Goal: Task Accomplishment & Management: Manage account settings

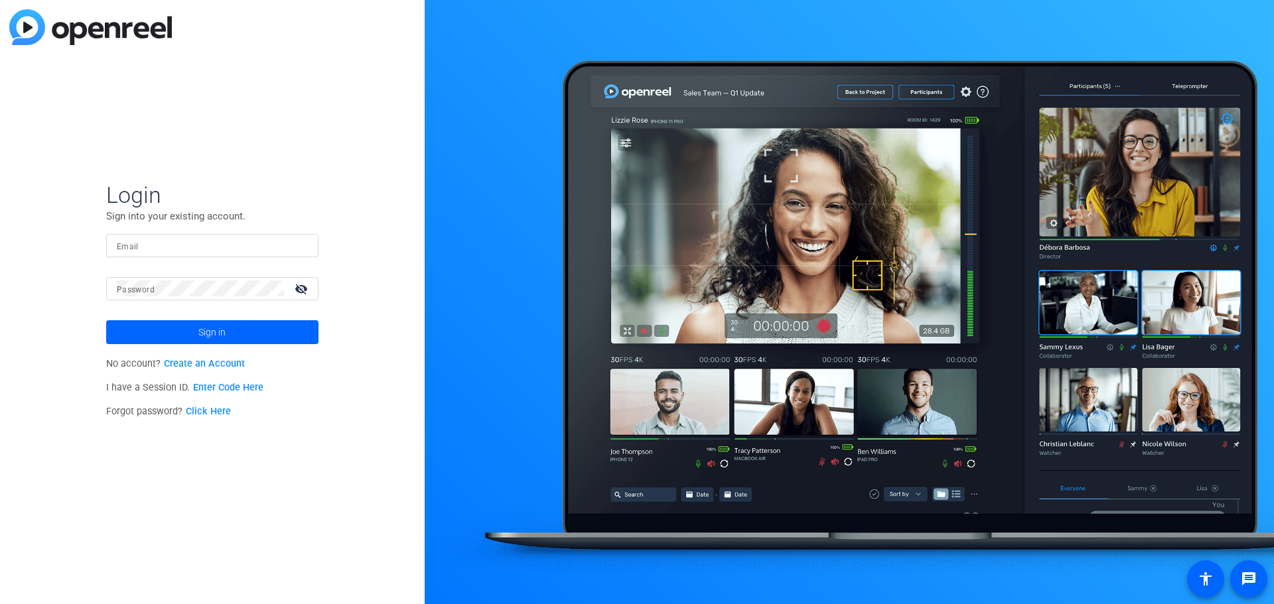
click at [173, 247] on input "Email" at bounding box center [212, 245] width 191 height 16
click at [211, 363] on link "Create an Account" at bounding box center [204, 363] width 81 height 11
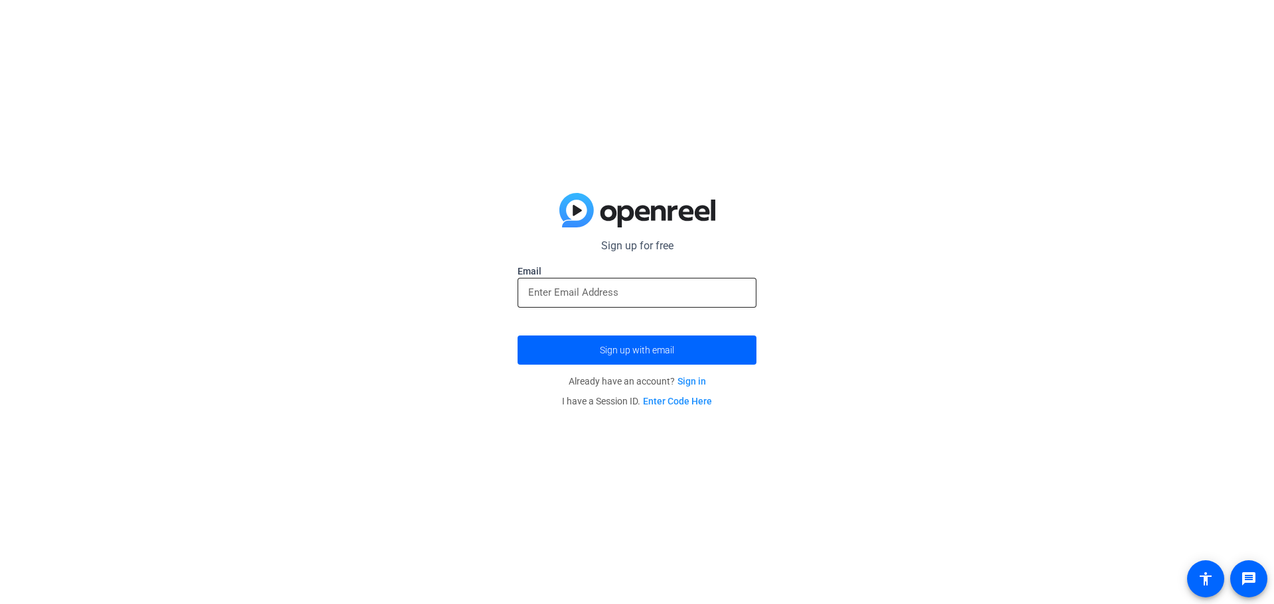
click at [583, 288] on input "email" at bounding box center [637, 293] width 218 height 16
type input "h"
type input "Cheryl.tourigny@gartner.com"
click at [517, 336] on button "Sign up with email" at bounding box center [636, 350] width 239 height 29
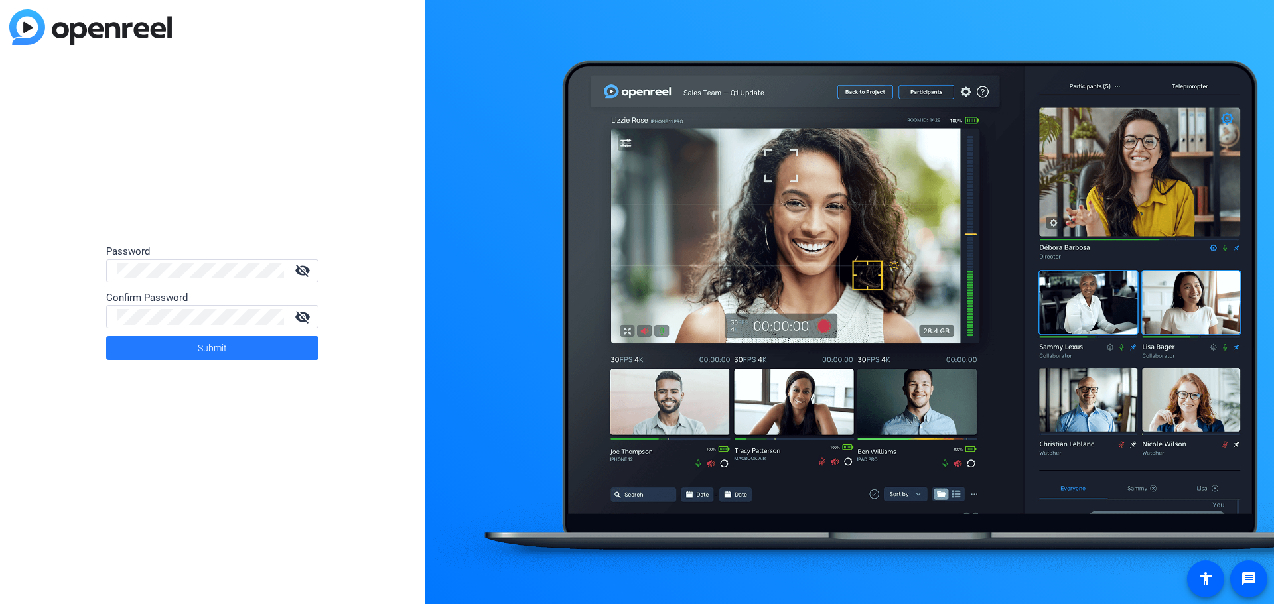
click at [188, 351] on span at bounding box center [212, 348] width 212 height 32
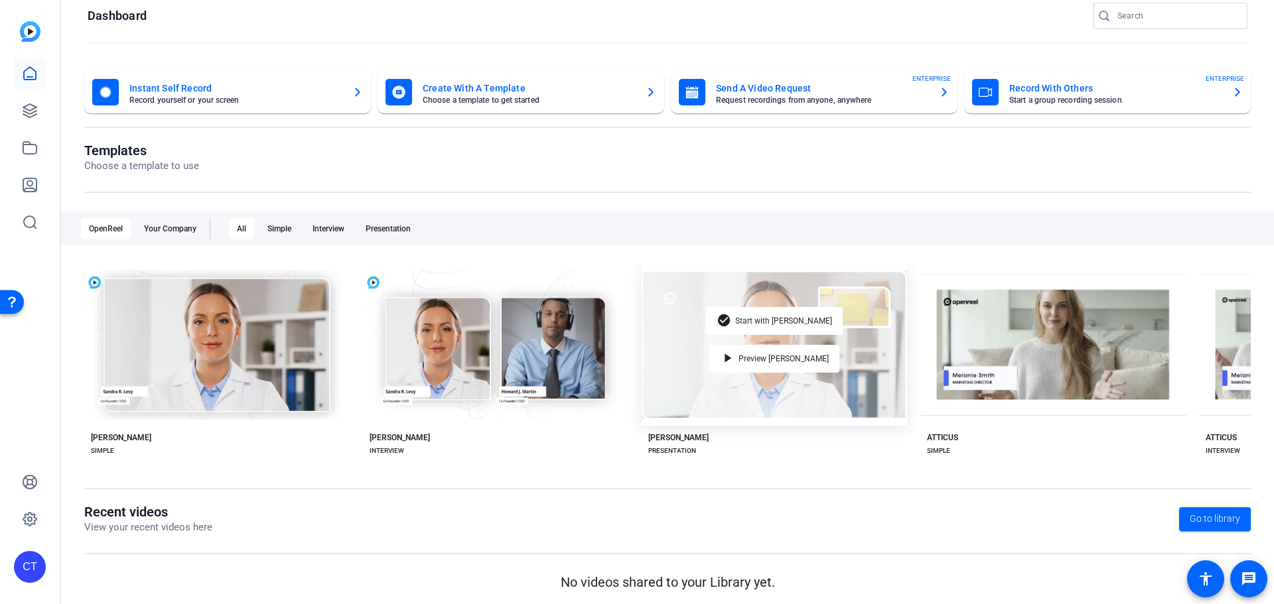
scroll to position [22, 0]
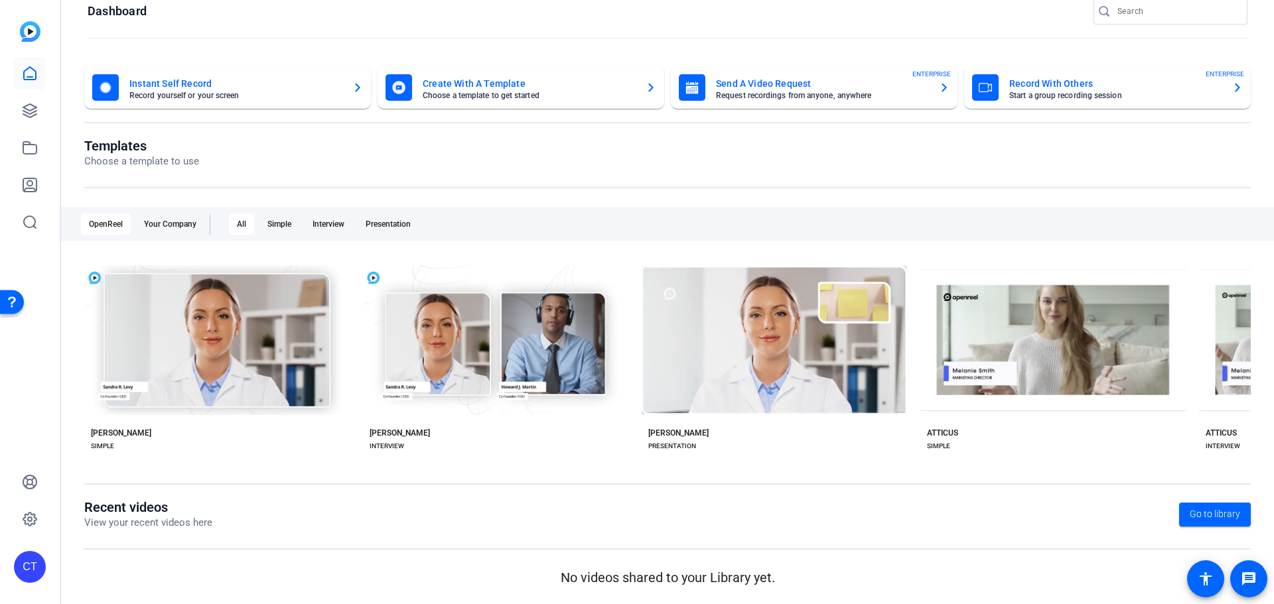
click at [917, 80] on mat-card-title "Send A Video Request" at bounding box center [822, 84] width 212 height 16
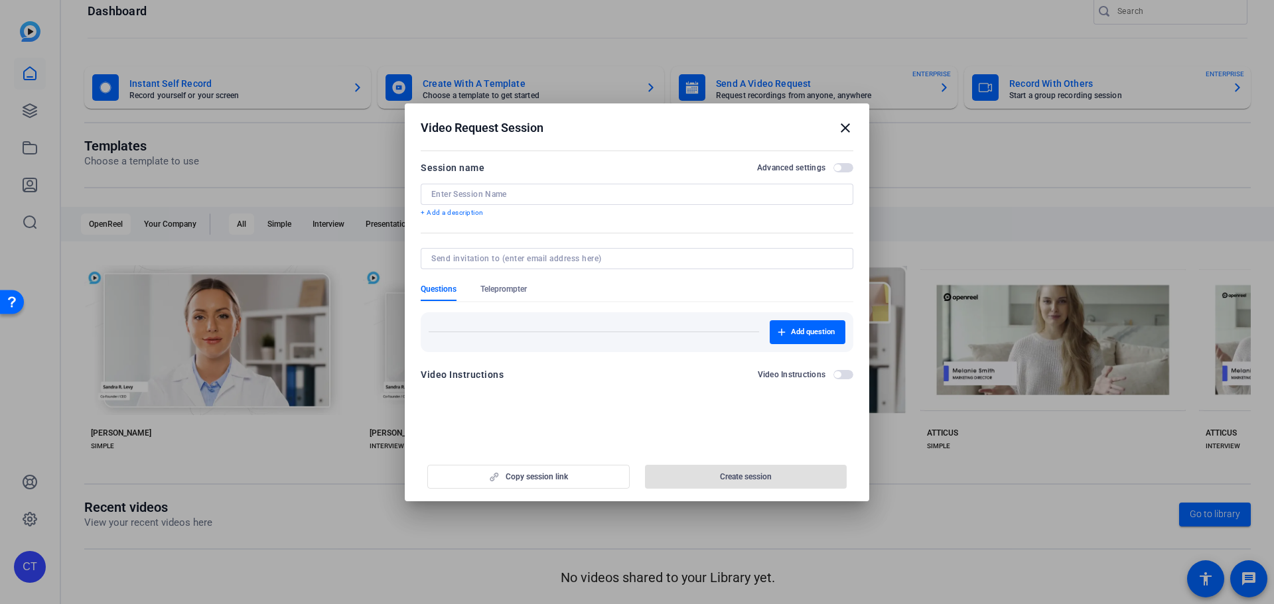
click at [843, 125] on mat-icon "close" at bounding box center [845, 128] width 16 height 16
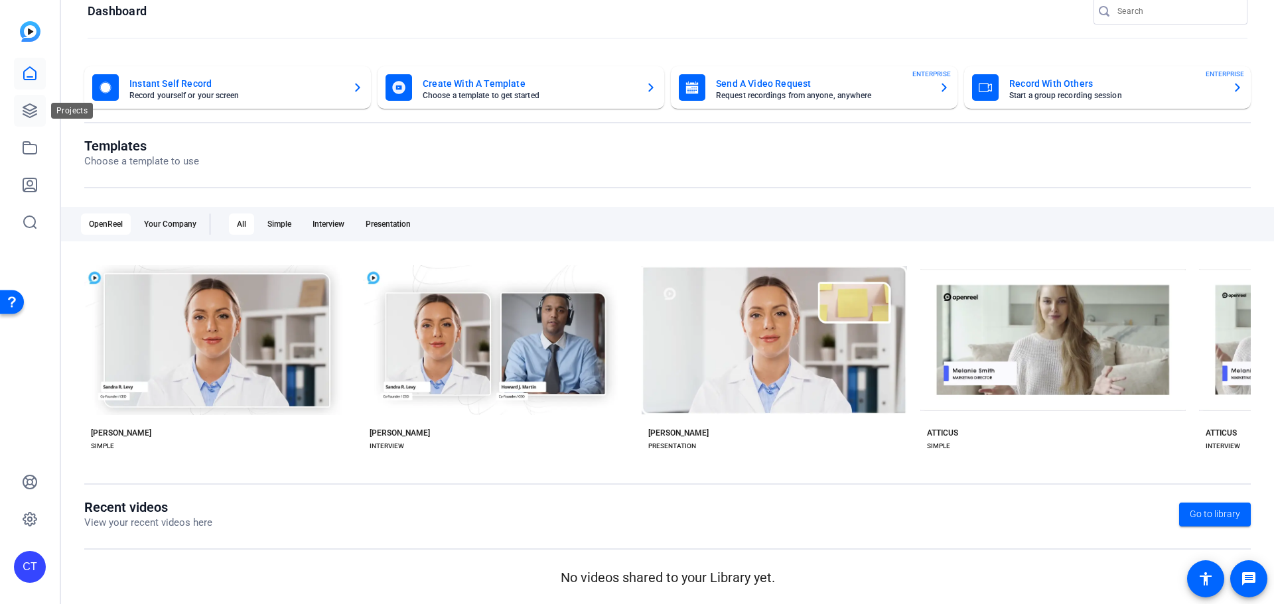
click at [24, 115] on icon at bounding box center [29, 110] width 13 height 13
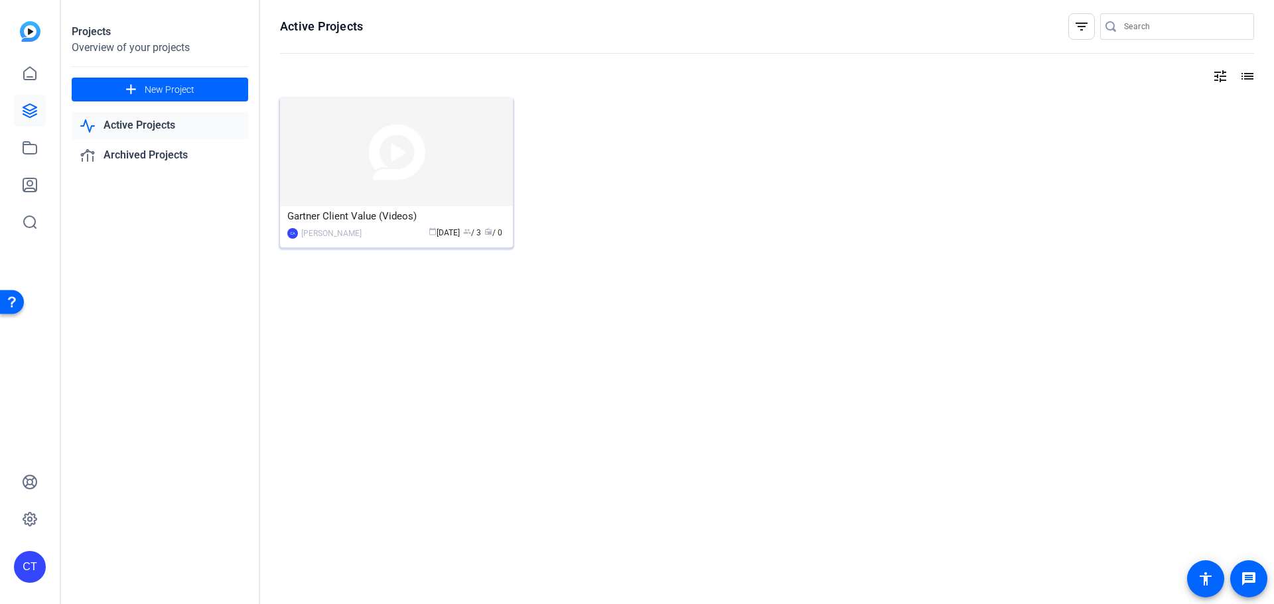
click at [367, 213] on div "Gartner Client Value (Videos)" at bounding box center [396, 216] width 218 height 20
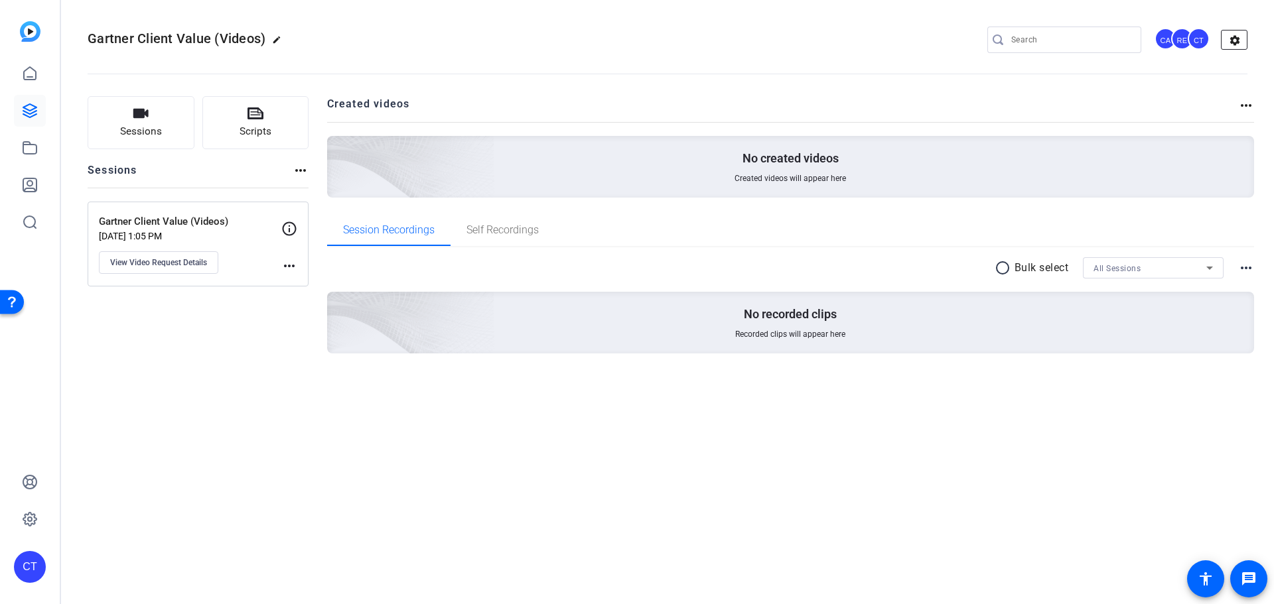
click at [1239, 35] on mat-icon "settings" at bounding box center [1234, 41] width 27 height 20
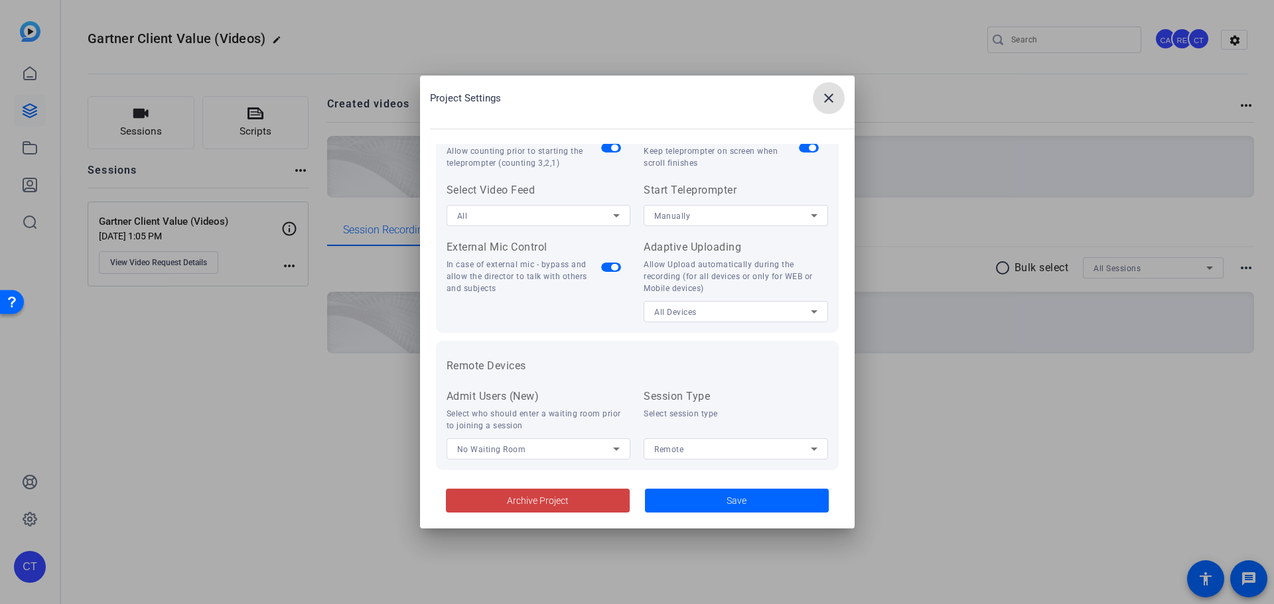
scroll to position [274, 0]
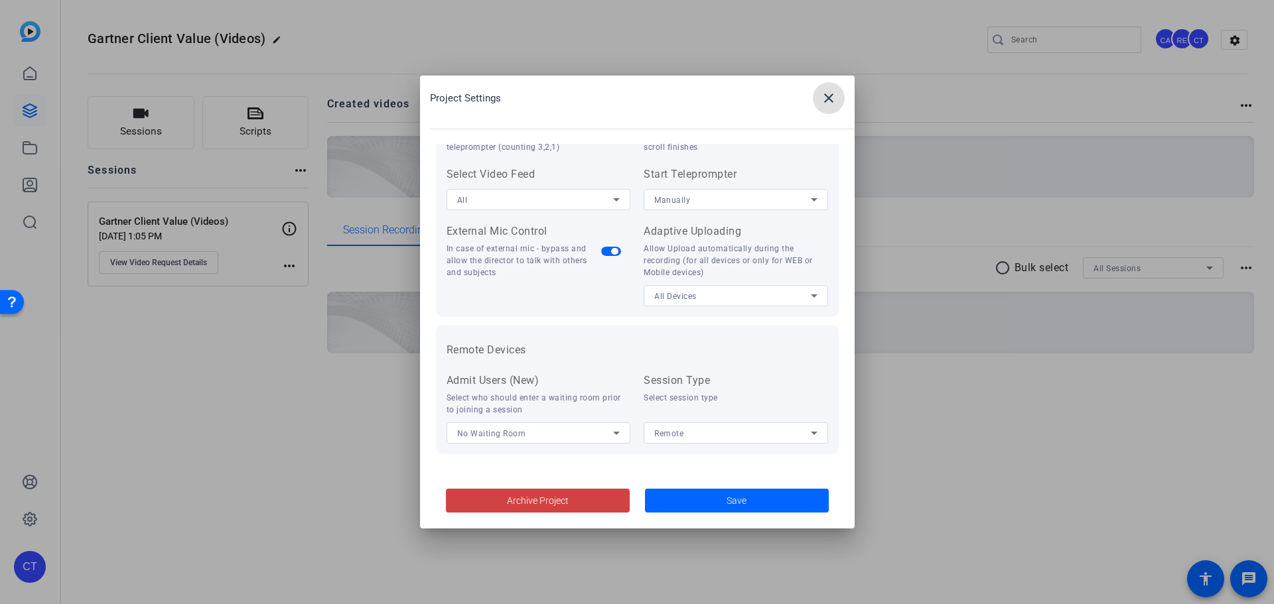
click at [823, 94] on mat-icon "close" at bounding box center [829, 98] width 16 height 16
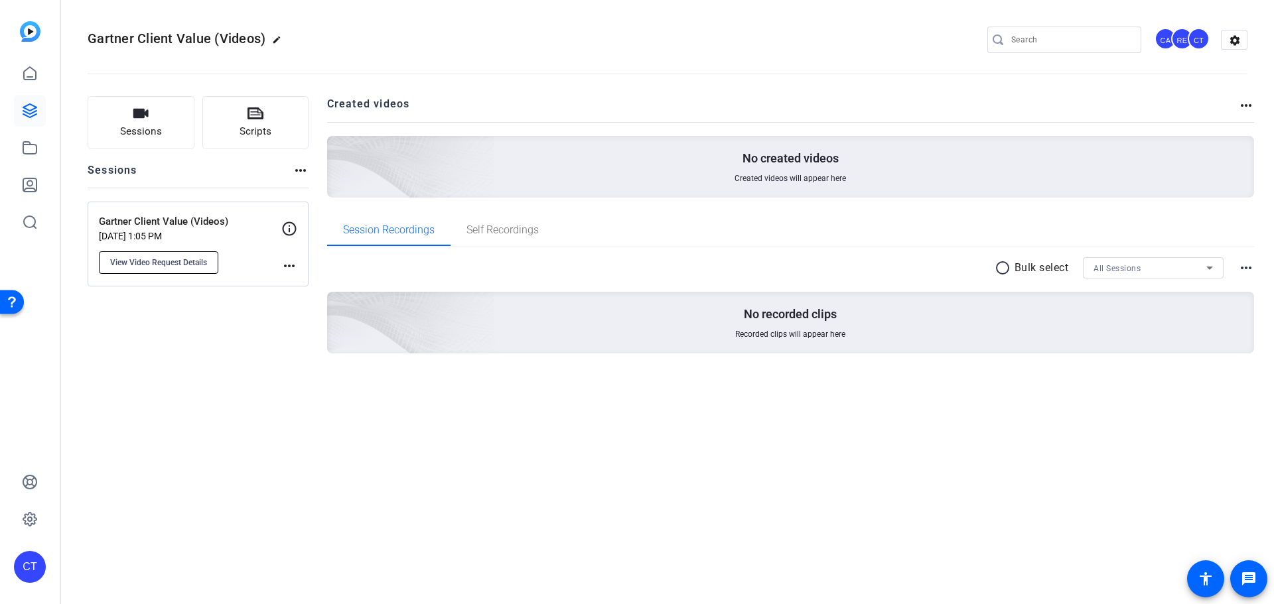
click at [171, 261] on span "View Video Request Details" at bounding box center [158, 262] width 97 height 11
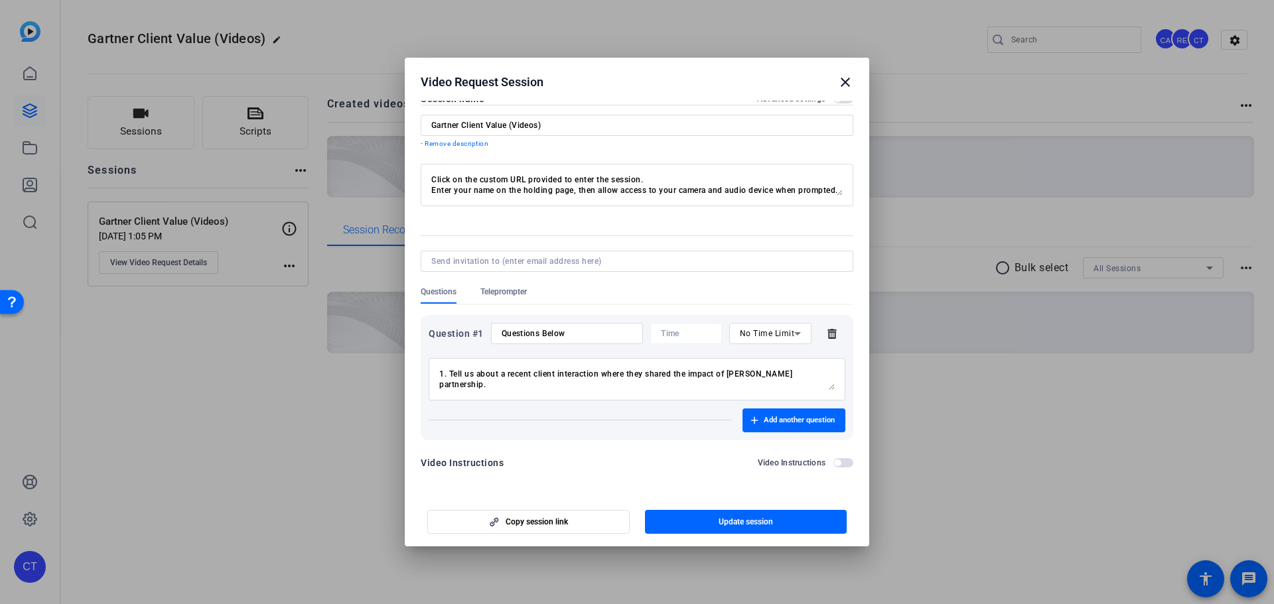
scroll to position [0, 0]
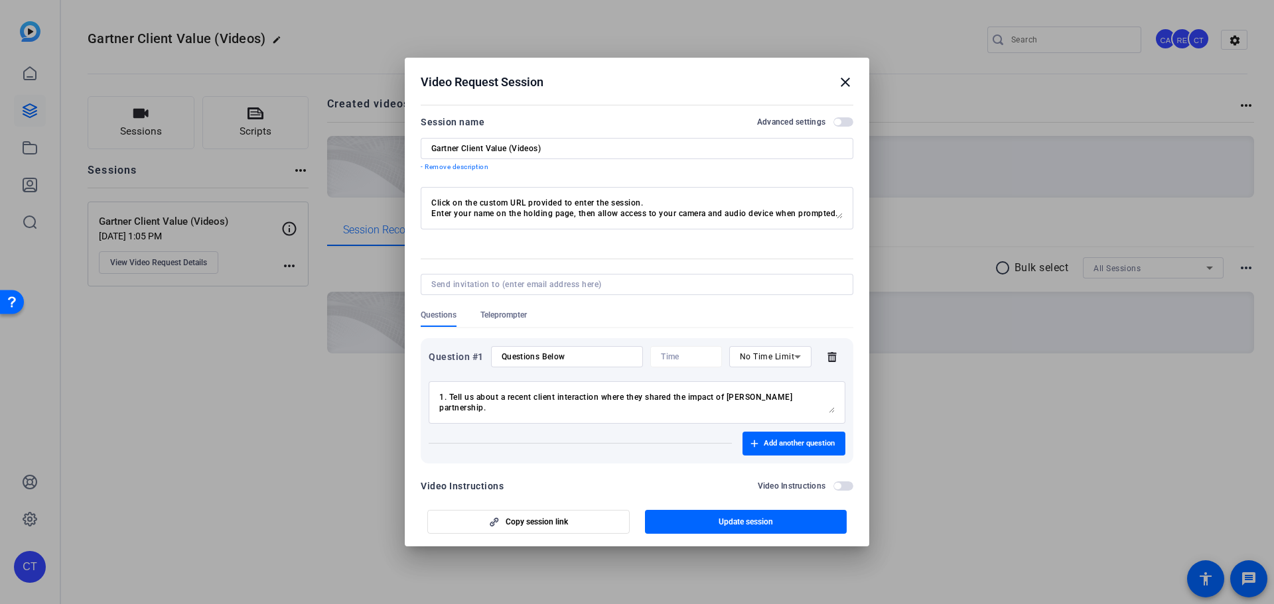
click at [844, 78] on mat-icon "close" at bounding box center [845, 82] width 16 height 16
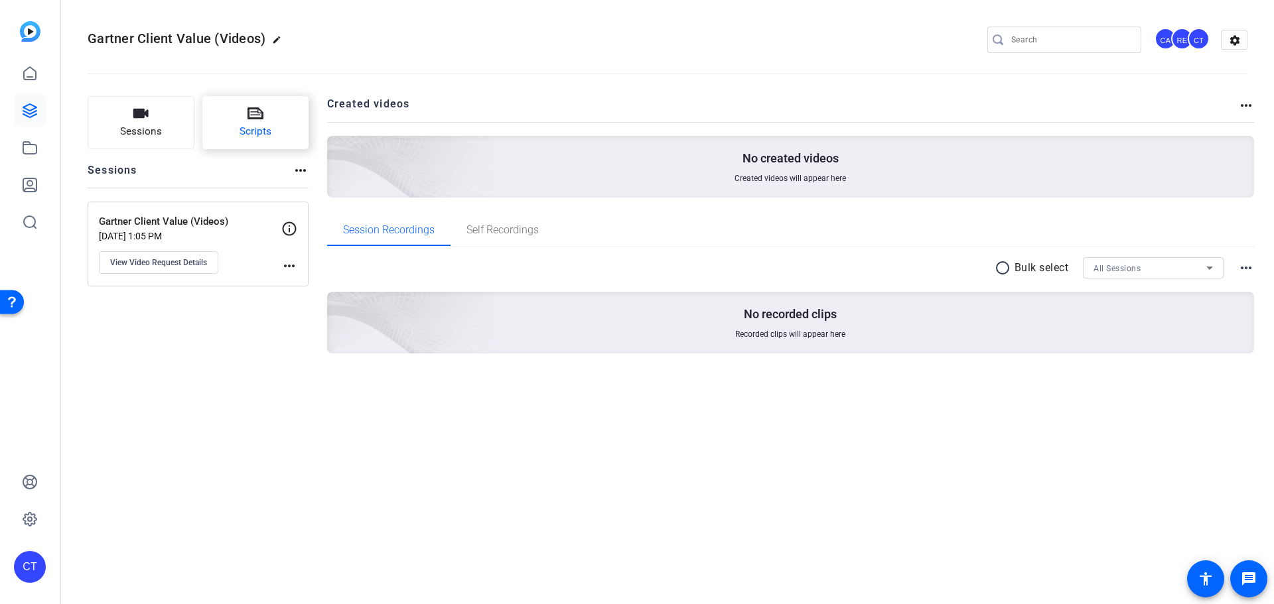
click at [261, 113] on icon at bounding box center [255, 113] width 16 height 12
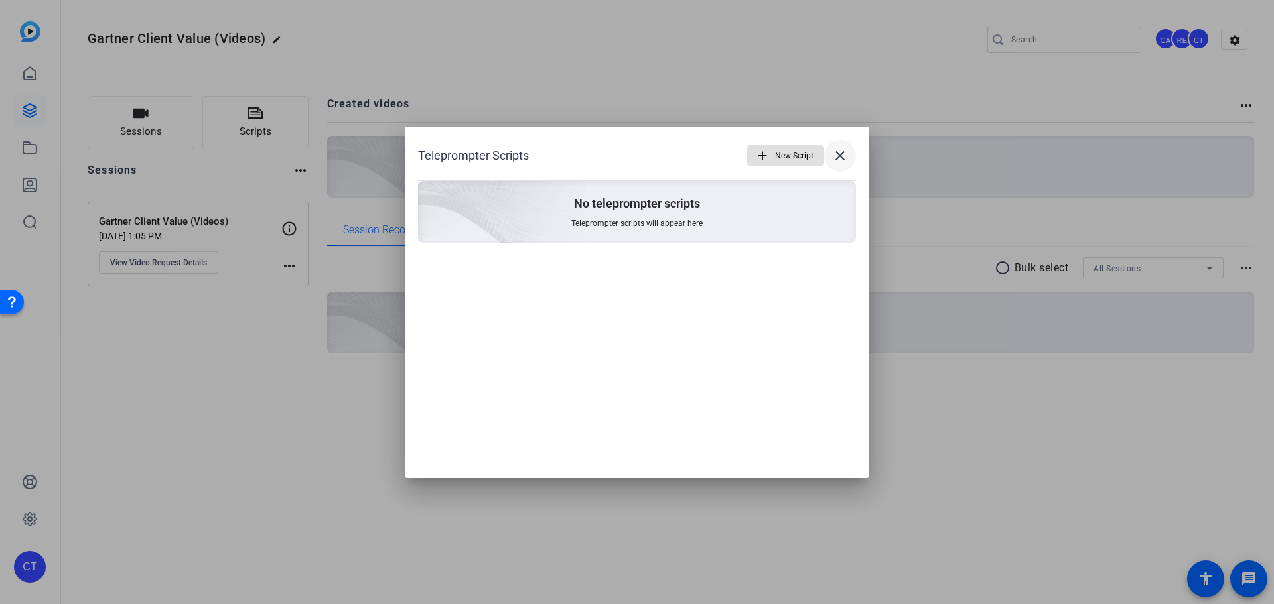
click at [834, 162] on mat-icon "close" at bounding box center [840, 156] width 16 height 16
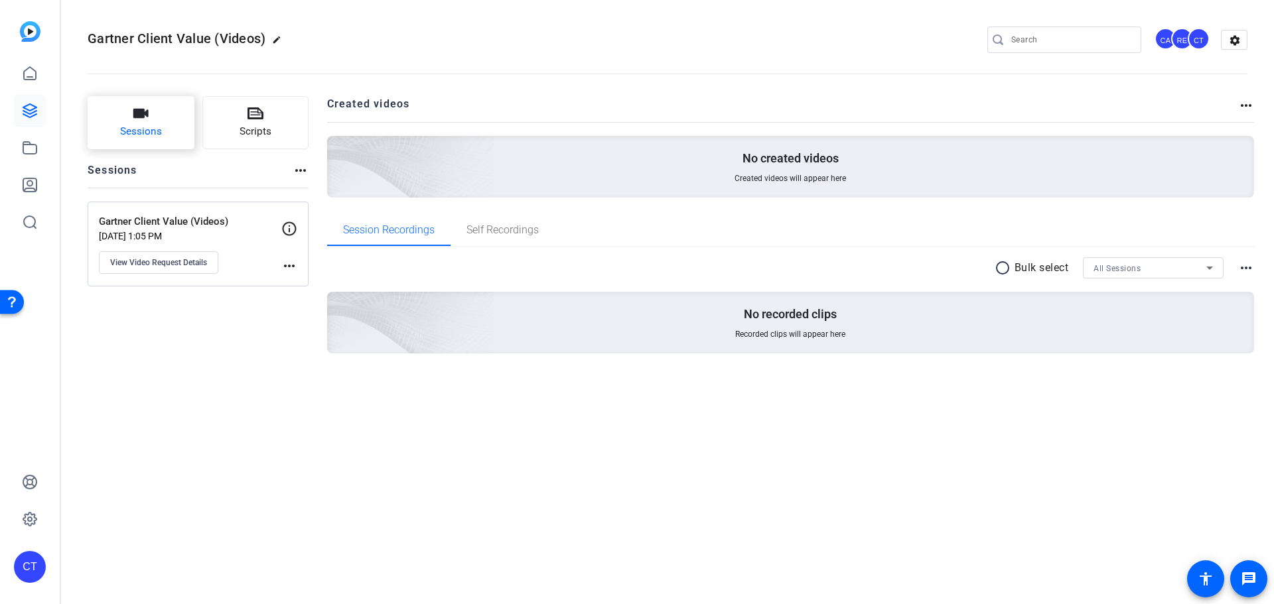
click at [134, 110] on button "Sessions" at bounding box center [141, 122] width 107 height 53
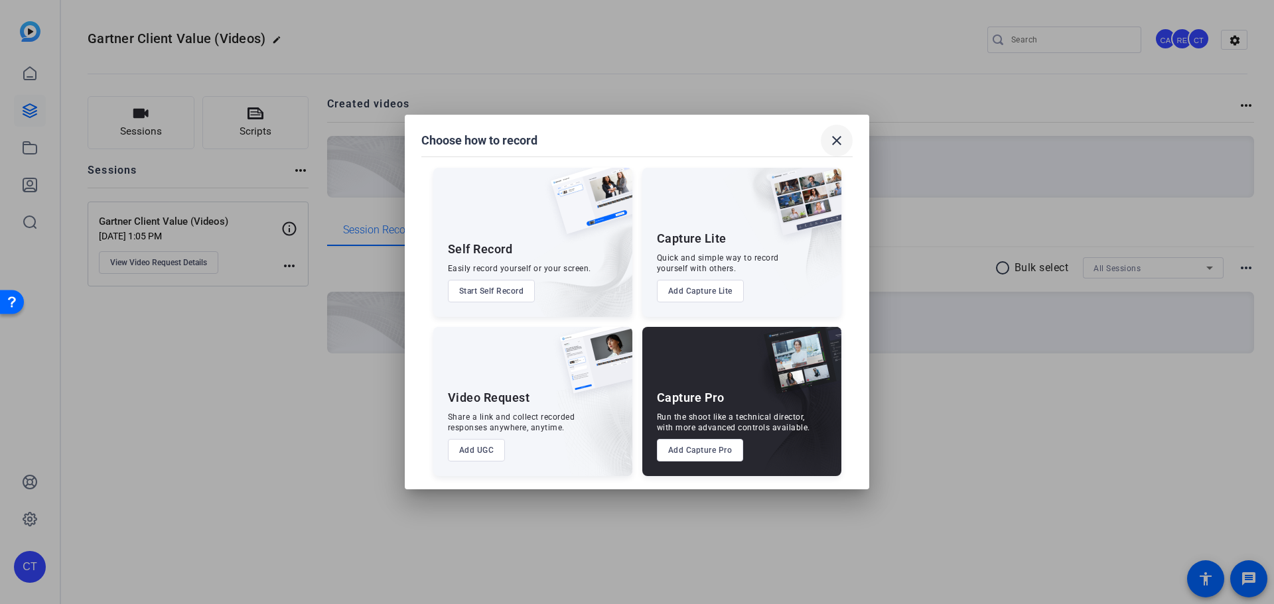
click at [844, 136] on mat-icon "close" at bounding box center [837, 141] width 16 height 16
